Goal: Information Seeking & Learning: Compare options

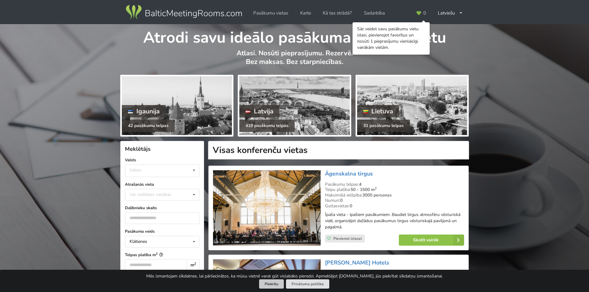
click at [269, 285] on button "Piekrītu" at bounding box center [271, 285] width 25 height 10
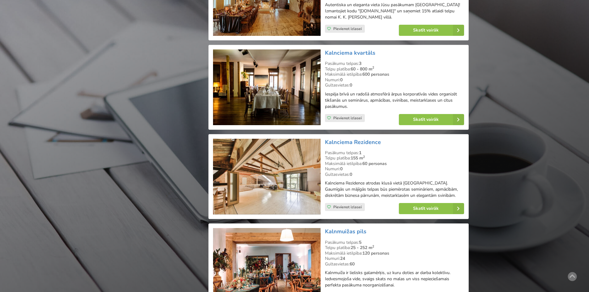
scroll to position [3247, 0]
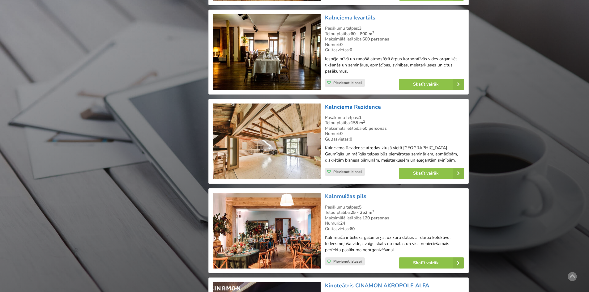
click at [363, 103] on link "Kalnciema Rezidence" at bounding box center [353, 106] width 56 height 7
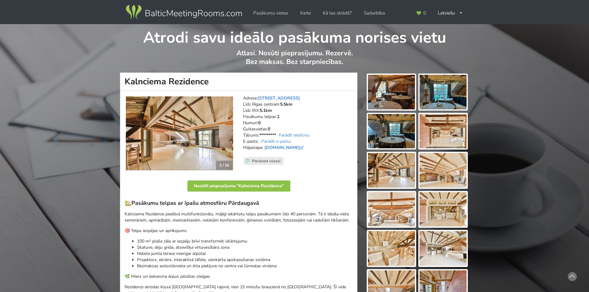
click at [397, 98] on img at bounding box center [391, 92] width 47 height 35
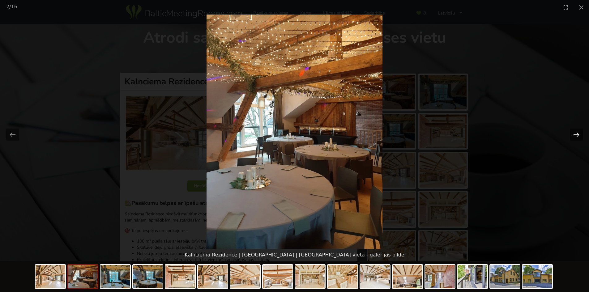
click at [578, 136] on button "Next slide" at bounding box center [576, 135] width 13 height 12
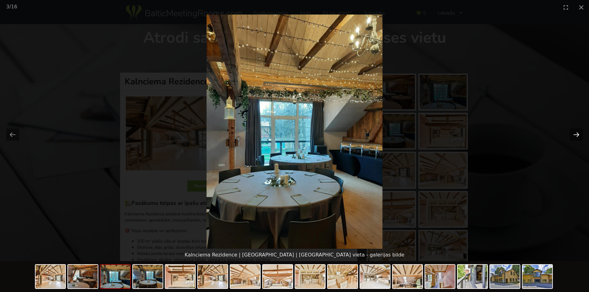
click at [578, 136] on button "Next slide" at bounding box center [576, 135] width 13 height 12
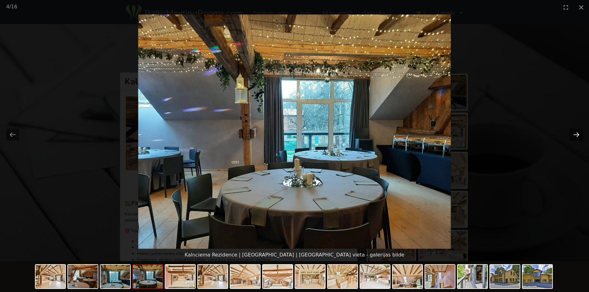
click at [578, 136] on button "Next slide" at bounding box center [576, 135] width 13 height 12
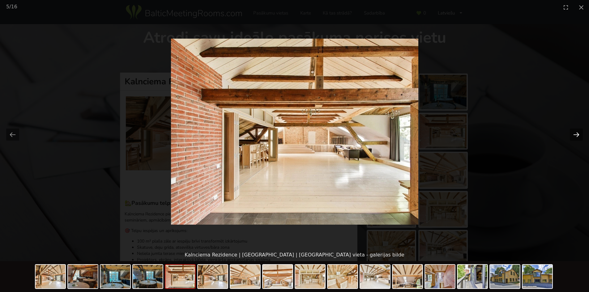
click at [578, 136] on button "Next slide" at bounding box center [576, 135] width 13 height 12
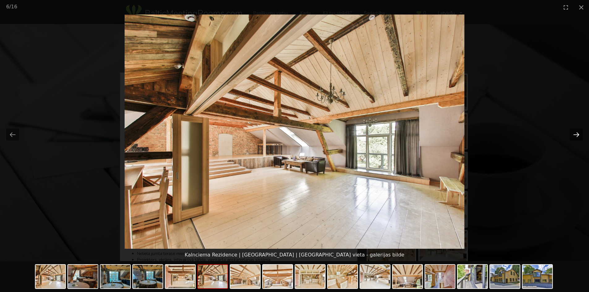
click at [578, 136] on button "Next slide" at bounding box center [576, 135] width 13 height 12
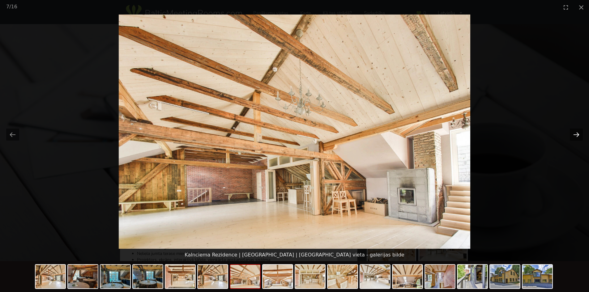
click at [578, 136] on button "Next slide" at bounding box center [576, 135] width 13 height 12
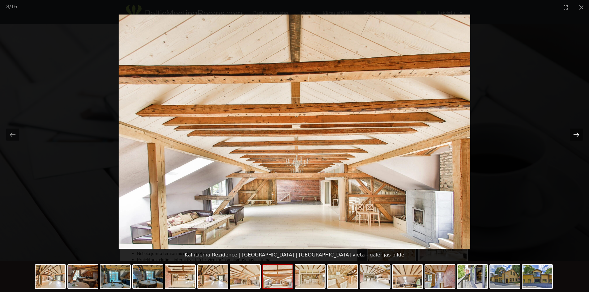
click at [578, 136] on button "Next slide" at bounding box center [576, 135] width 13 height 12
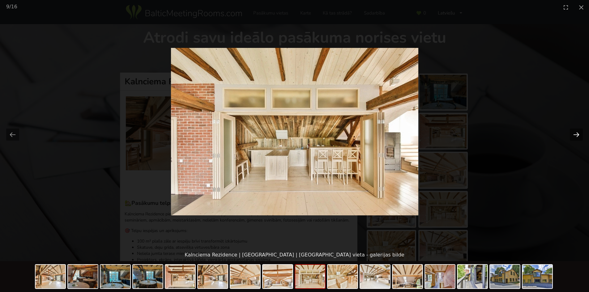
click at [578, 136] on button "Next slide" at bounding box center [576, 135] width 13 height 12
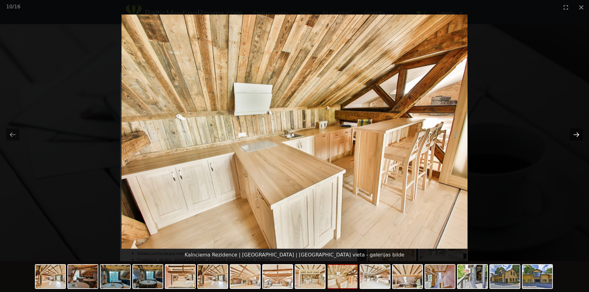
click at [578, 136] on button "Next slide" at bounding box center [576, 135] width 13 height 12
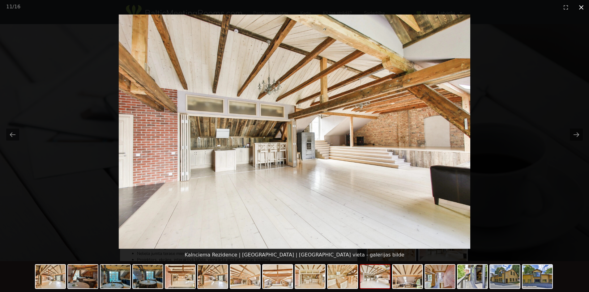
click at [583, 8] on button "Close gallery" at bounding box center [581, 7] width 15 height 15
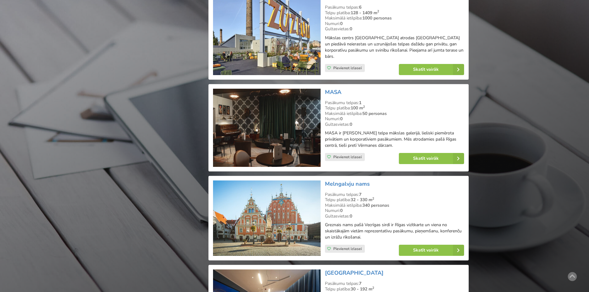
scroll to position [5720, 0]
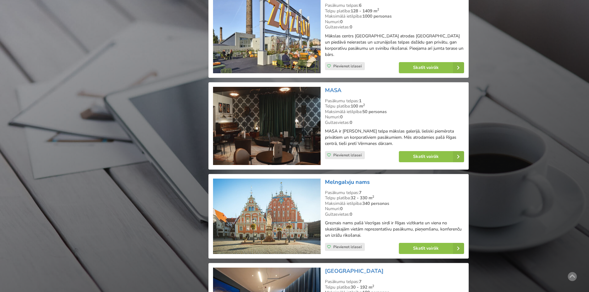
click at [352, 178] on link "Melngalvju nams" at bounding box center [347, 181] width 45 height 7
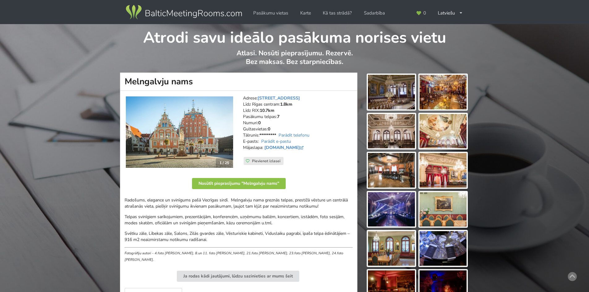
click at [391, 98] on img at bounding box center [391, 92] width 47 height 35
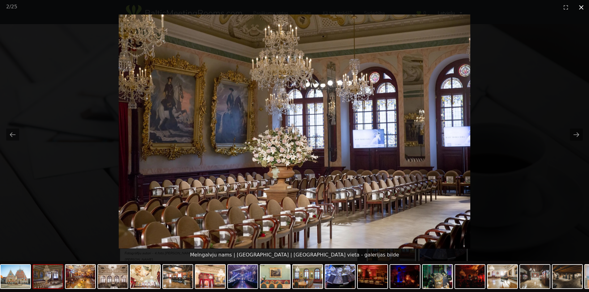
click at [583, 10] on button "Close gallery" at bounding box center [581, 7] width 15 height 15
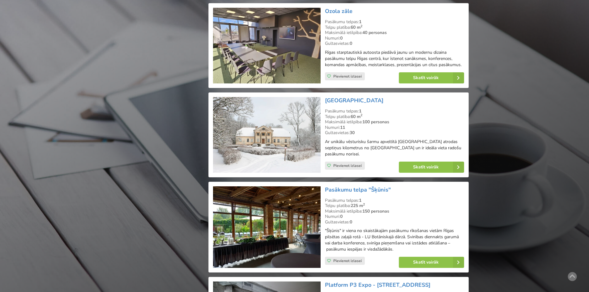
scroll to position [6988, 0]
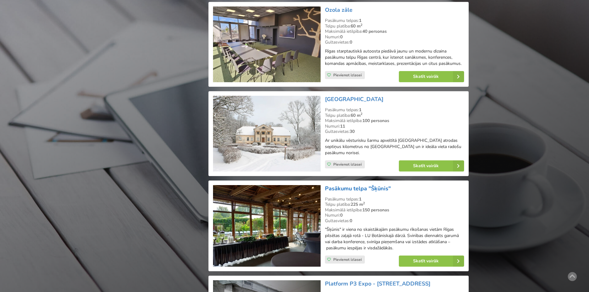
click at [353, 185] on link "Pasākumu telpa "Šķūnis"" at bounding box center [358, 188] width 66 height 7
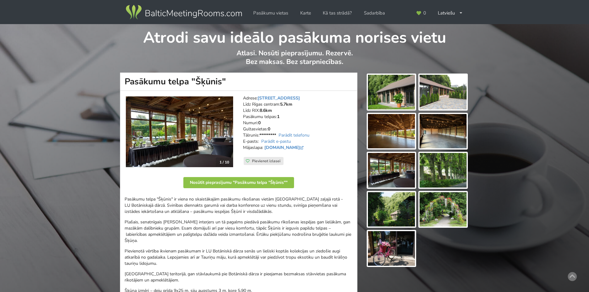
click at [408, 94] on img at bounding box center [391, 92] width 47 height 35
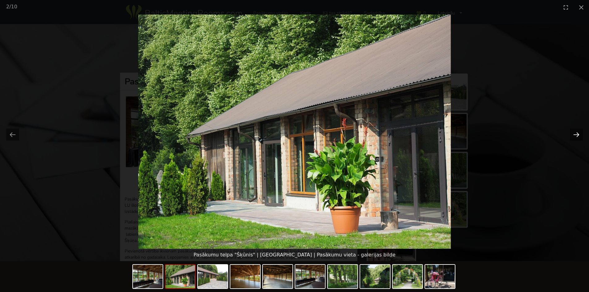
click at [579, 137] on button "Next slide" at bounding box center [576, 135] width 13 height 12
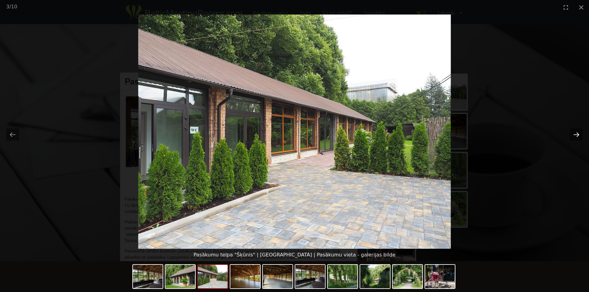
click at [579, 137] on button "Next slide" at bounding box center [576, 135] width 13 height 12
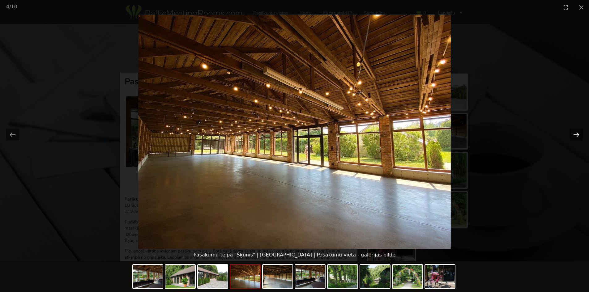
click at [579, 137] on button "Next slide" at bounding box center [576, 135] width 13 height 12
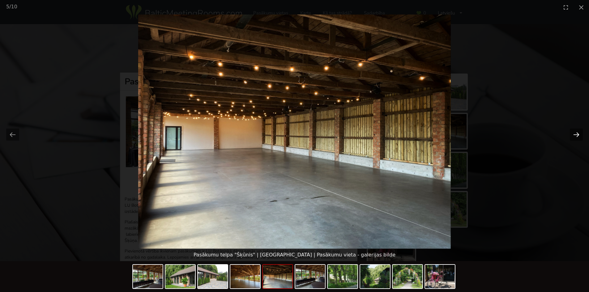
click at [579, 137] on button "Next slide" at bounding box center [576, 135] width 13 height 12
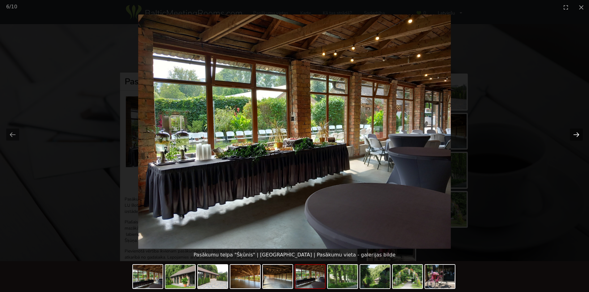
click at [579, 137] on button "Next slide" at bounding box center [576, 135] width 13 height 12
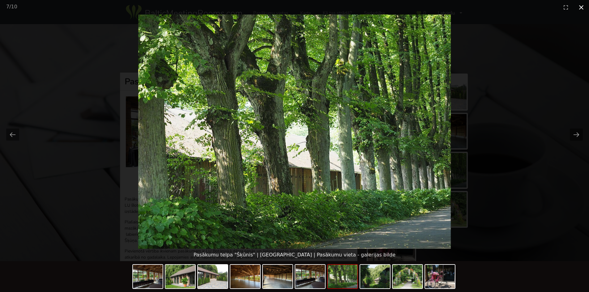
click at [583, 6] on button "Close gallery" at bounding box center [581, 7] width 15 height 15
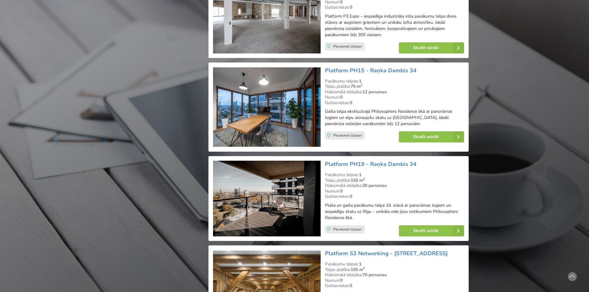
scroll to position [7297, 0]
click at [347, 160] on link "Platform PH19 - Raņka Dambis 34" at bounding box center [371, 163] width 92 height 7
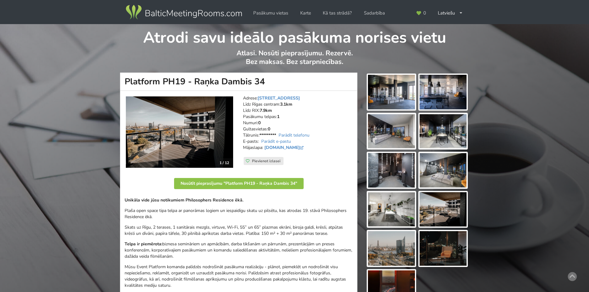
click at [383, 95] on img at bounding box center [391, 92] width 47 height 35
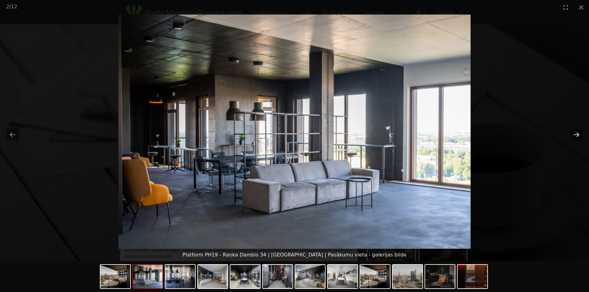
click at [577, 135] on button "Next slide" at bounding box center [576, 135] width 13 height 12
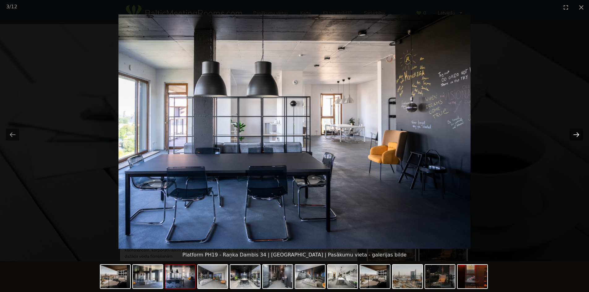
click at [577, 135] on button "Next slide" at bounding box center [576, 135] width 13 height 12
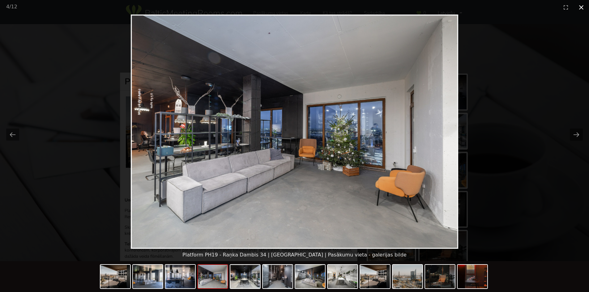
click at [582, 6] on button "Close gallery" at bounding box center [581, 7] width 15 height 15
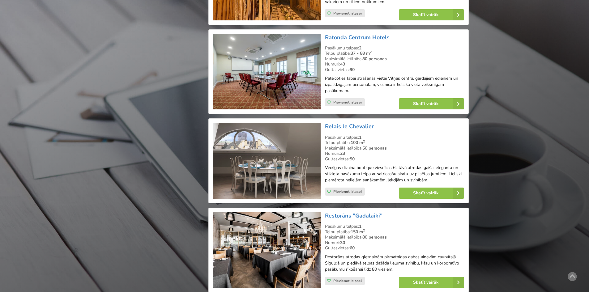
scroll to position [8132, 0]
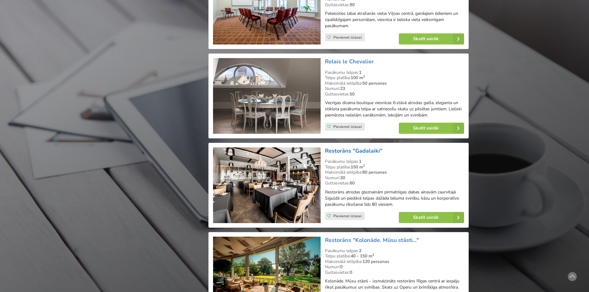
click at [345, 147] on link "Restorāns "Gadalaiki"" at bounding box center [354, 150] width 58 height 7
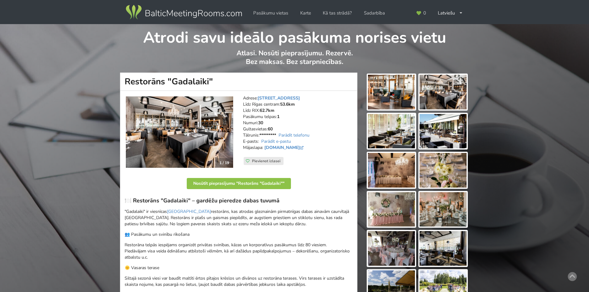
click at [403, 89] on img at bounding box center [391, 92] width 47 height 35
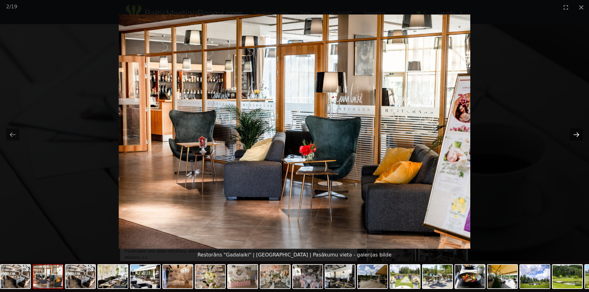
click at [578, 136] on button "Next slide" at bounding box center [576, 135] width 13 height 12
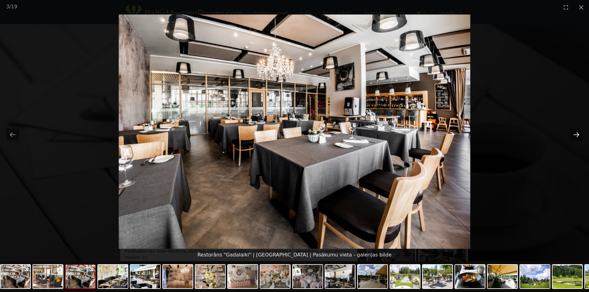
click at [578, 136] on button "Next slide" at bounding box center [576, 135] width 13 height 12
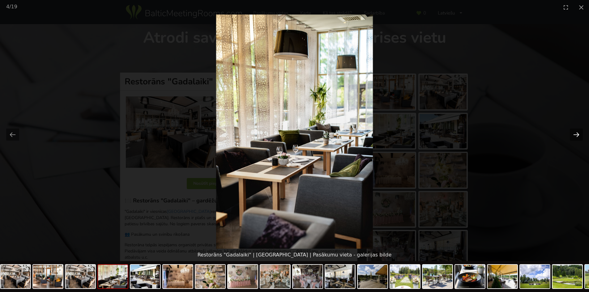
click at [578, 136] on button "Next slide" at bounding box center [576, 135] width 13 height 12
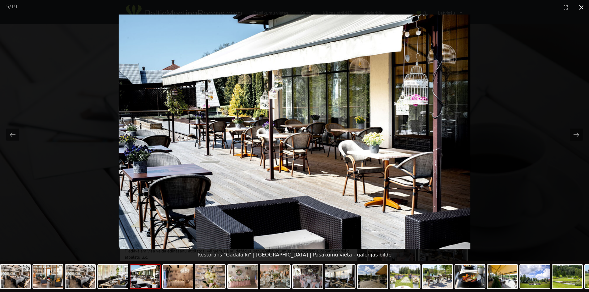
click at [583, 10] on button "Close gallery" at bounding box center [581, 7] width 15 height 15
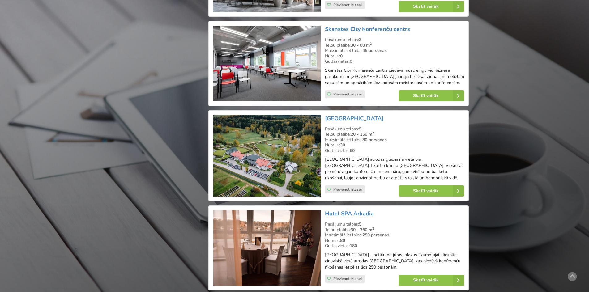
scroll to position [9338, 0]
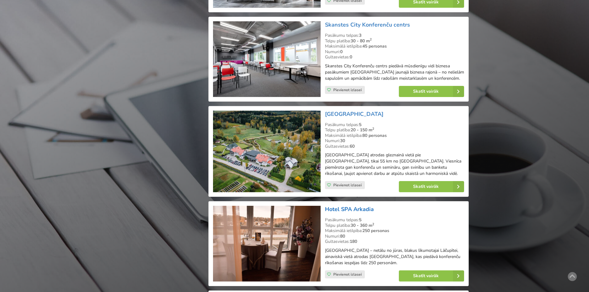
click at [357, 206] on link "Hotel SPA Arkadia" at bounding box center [349, 209] width 49 height 7
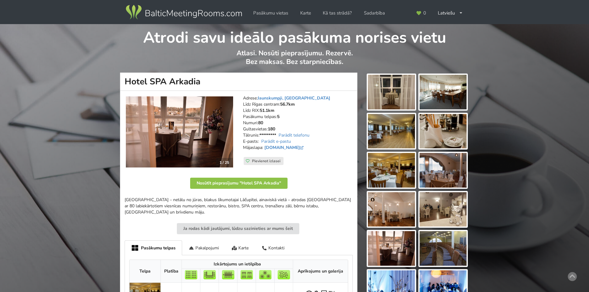
click at [390, 102] on img at bounding box center [391, 92] width 47 height 35
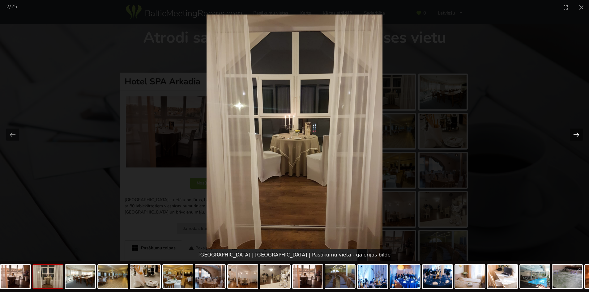
click at [578, 136] on button "Next slide" at bounding box center [576, 135] width 13 height 12
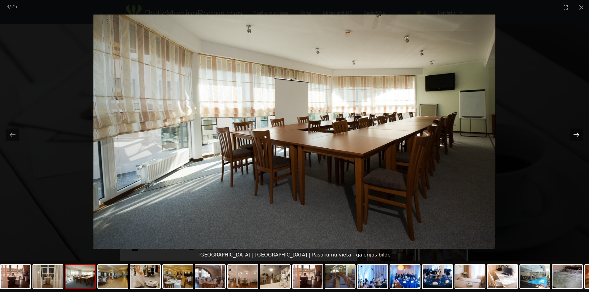
click at [578, 136] on button "Next slide" at bounding box center [576, 135] width 13 height 12
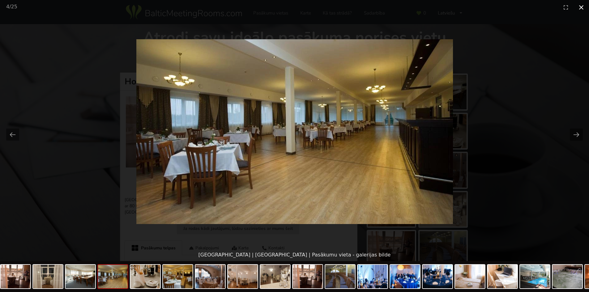
click at [580, 7] on button "Close gallery" at bounding box center [581, 7] width 15 height 15
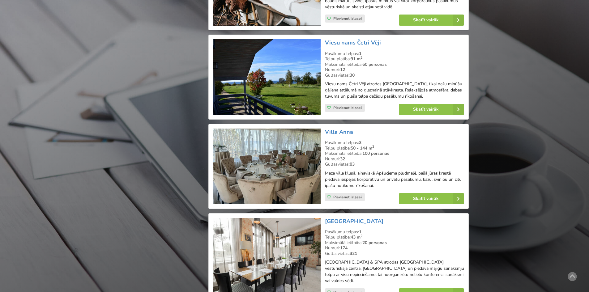
scroll to position [10791, 0]
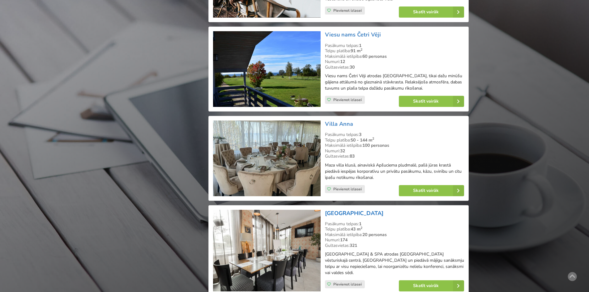
click at [348, 210] on link "[GEOGRAPHIC_DATA]" at bounding box center [354, 213] width 58 height 7
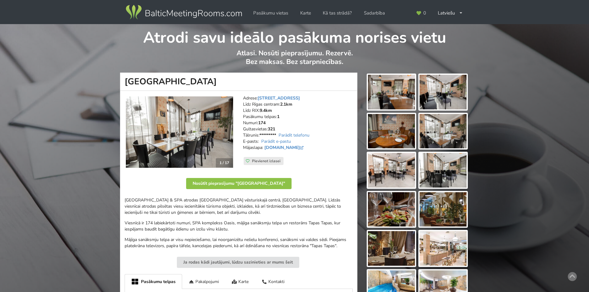
click at [397, 99] on img at bounding box center [391, 92] width 47 height 35
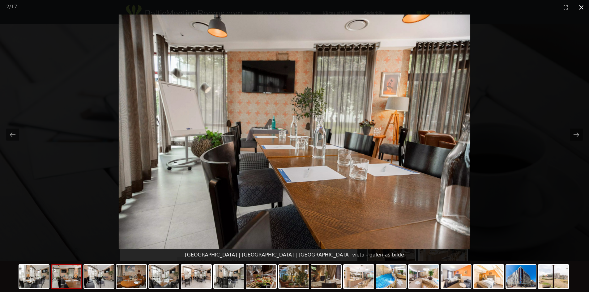
click at [581, 8] on button "Close gallery" at bounding box center [581, 7] width 15 height 15
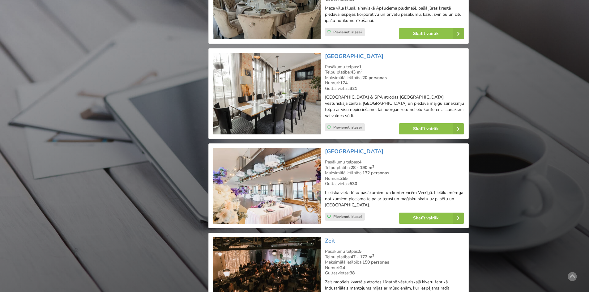
scroll to position [11069, 0]
